Goal: Information Seeking & Learning: Learn about a topic

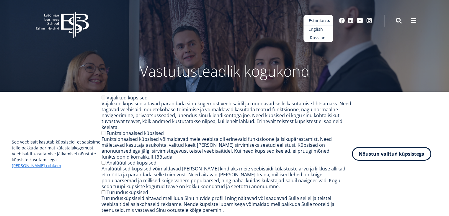
click at [321, 32] on link "English" at bounding box center [319, 29] width 30 height 9
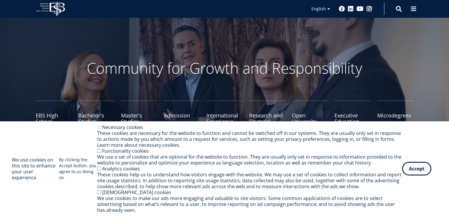
scroll to position [59, 0]
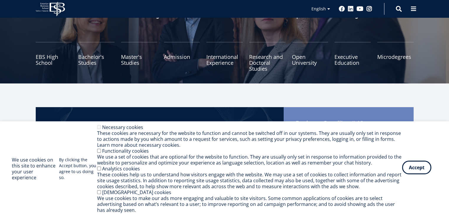
click at [413, 166] on button "Accept" at bounding box center [416, 167] width 29 height 14
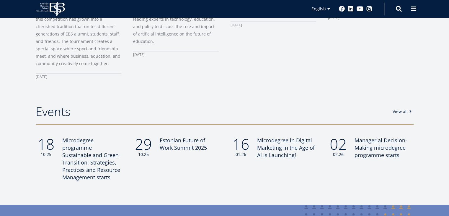
scroll to position [452, 0]
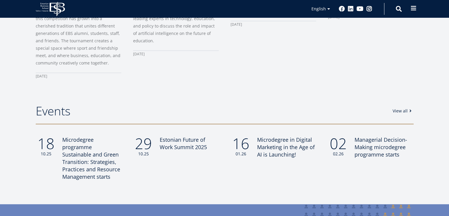
click at [412, 10] on span at bounding box center [414, 8] width 6 height 6
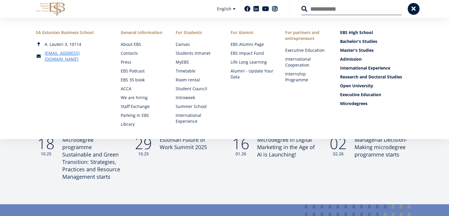
click at [216, 162] on div "29 10.25 Estonian Future of Work Summit 2025" at bounding box center [170, 158] width 98 height 44
click at [416, 12] on button at bounding box center [414, 8] width 12 height 12
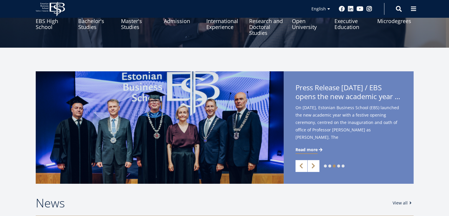
scroll to position [0, 0]
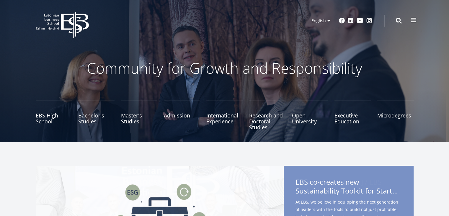
click at [413, 20] on span at bounding box center [414, 20] width 6 height 6
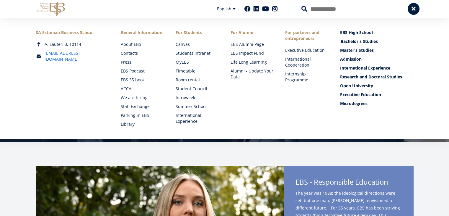
click at [361, 42] on link "Bachelor's Studies" at bounding box center [378, 41] width 74 height 6
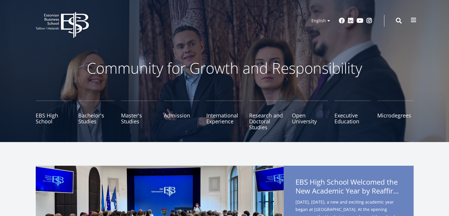
click at [411, 21] on span at bounding box center [414, 20] width 6 height 6
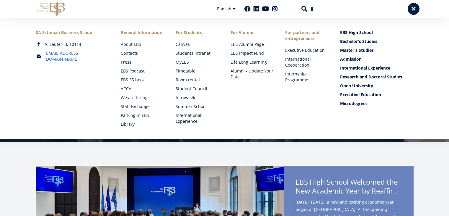
click at [336, 10] on input "*" at bounding box center [352, 9] width 100 height 12
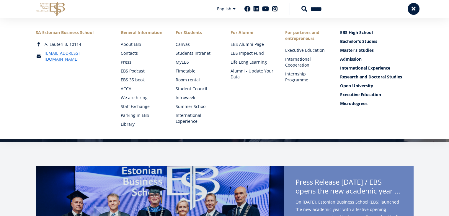
type input "*****"
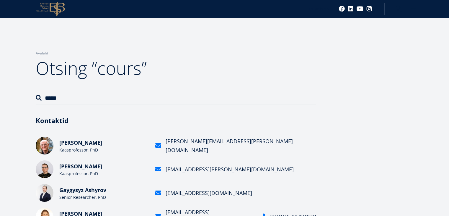
click at [53, 13] on icon "EBS Logo Created with Sketch." at bounding box center [50, 9] width 29 height 14
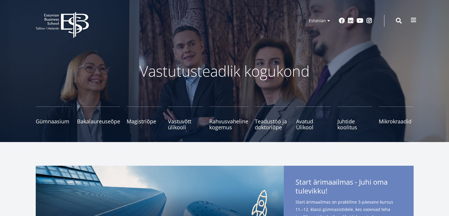
click at [411, 21] on span at bounding box center [414, 20] width 6 height 6
